Goal: Task Accomplishment & Management: Manage account settings

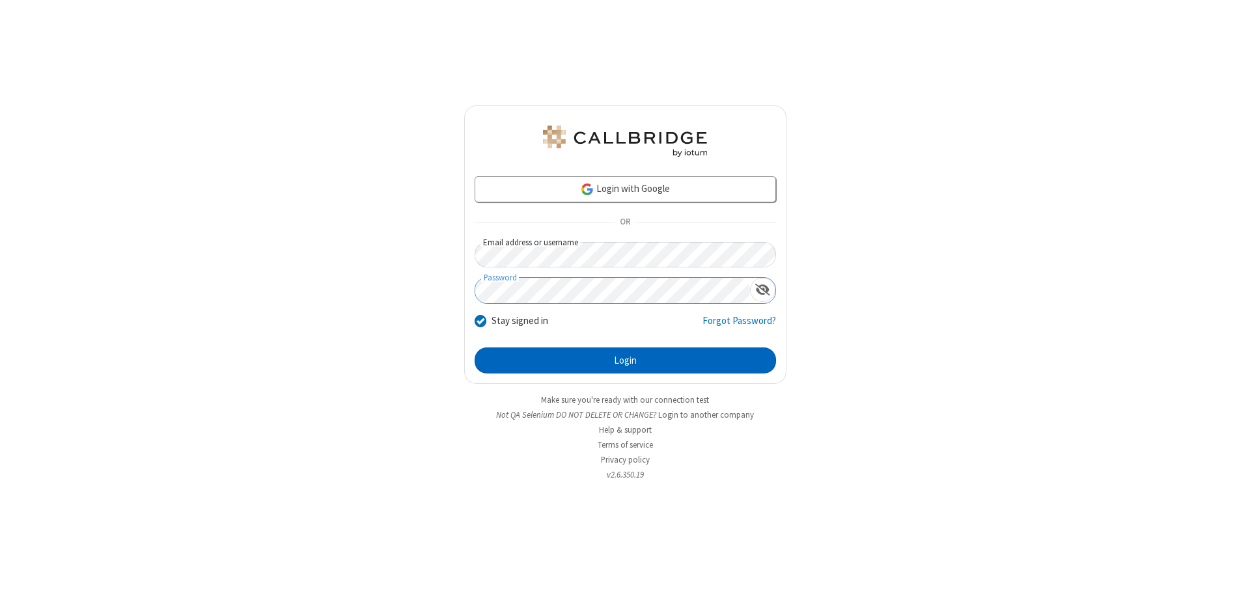
click at [625, 361] on button "Login" at bounding box center [625, 361] width 301 height 26
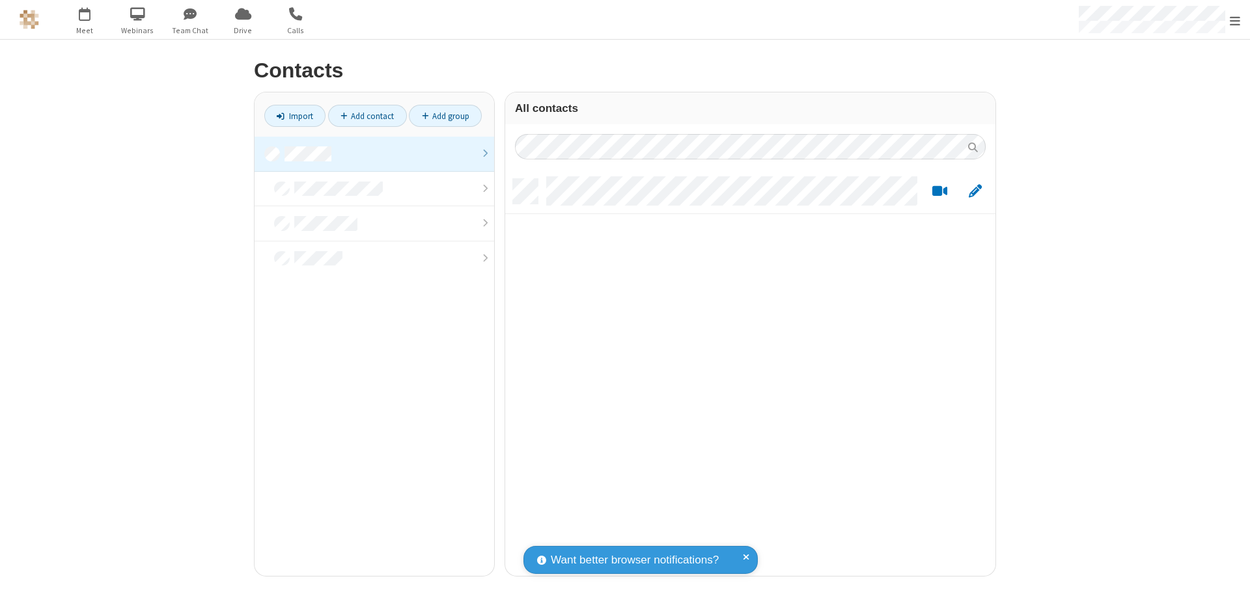
scroll to position [397, 481]
click at [374, 154] on link at bounding box center [375, 154] width 240 height 35
click at [367, 116] on link "Add contact" at bounding box center [367, 116] width 79 height 22
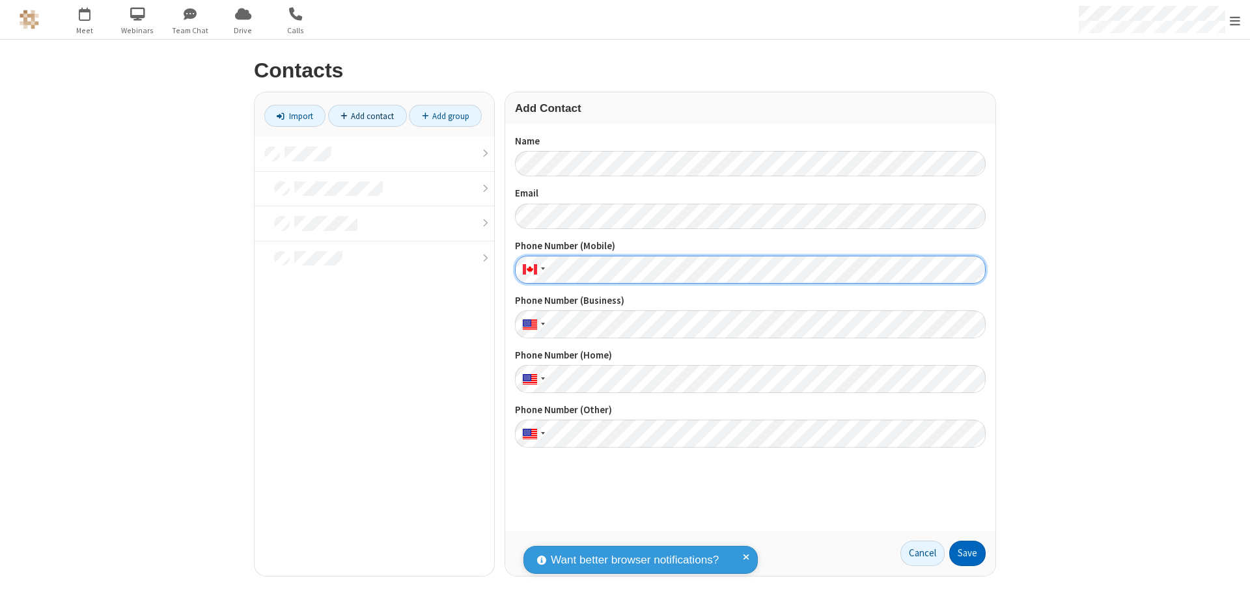
click at [968, 553] on button "Save" at bounding box center [967, 554] width 36 height 26
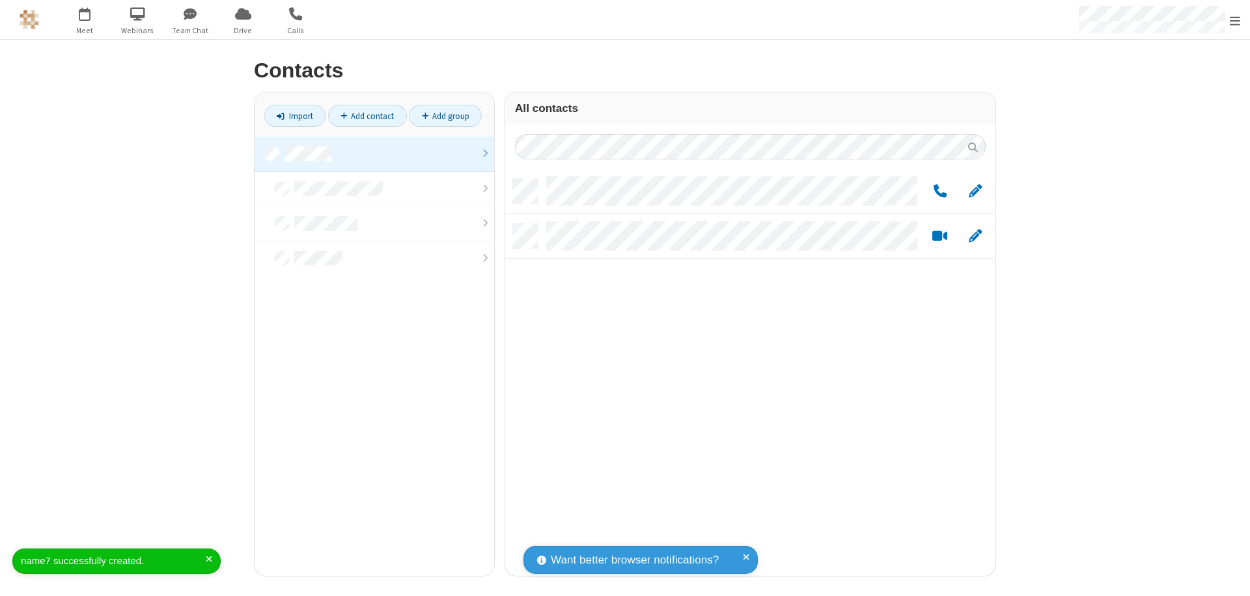
scroll to position [397, 481]
